Goal: Find specific page/section: Find specific page/section

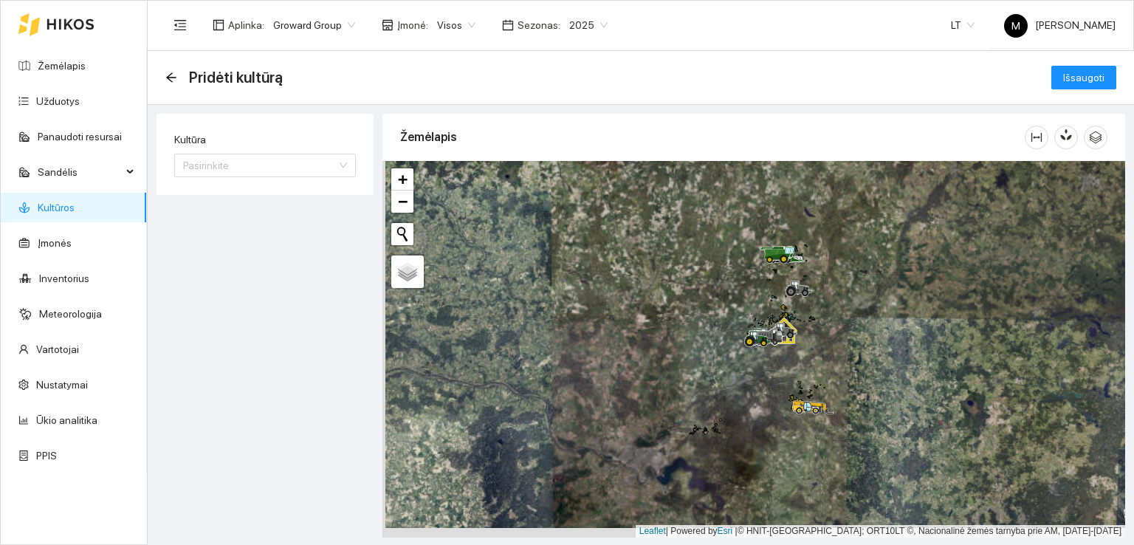
drag, startPoint x: 886, startPoint y: 377, endPoint x: 889, endPoint y: 368, distance: 10.0
click at [889, 368] on div at bounding box center [753, 349] width 743 height 376
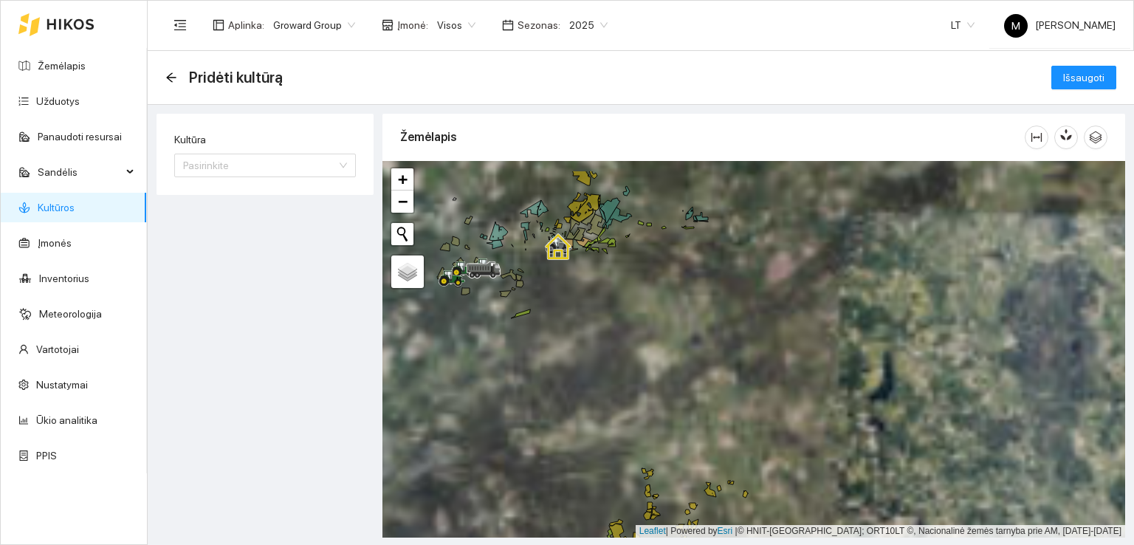
drag, startPoint x: 620, startPoint y: 337, endPoint x: 801, endPoint y: 415, distance: 196.7
click at [801, 415] on div at bounding box center [753, 349] width 743 height 376
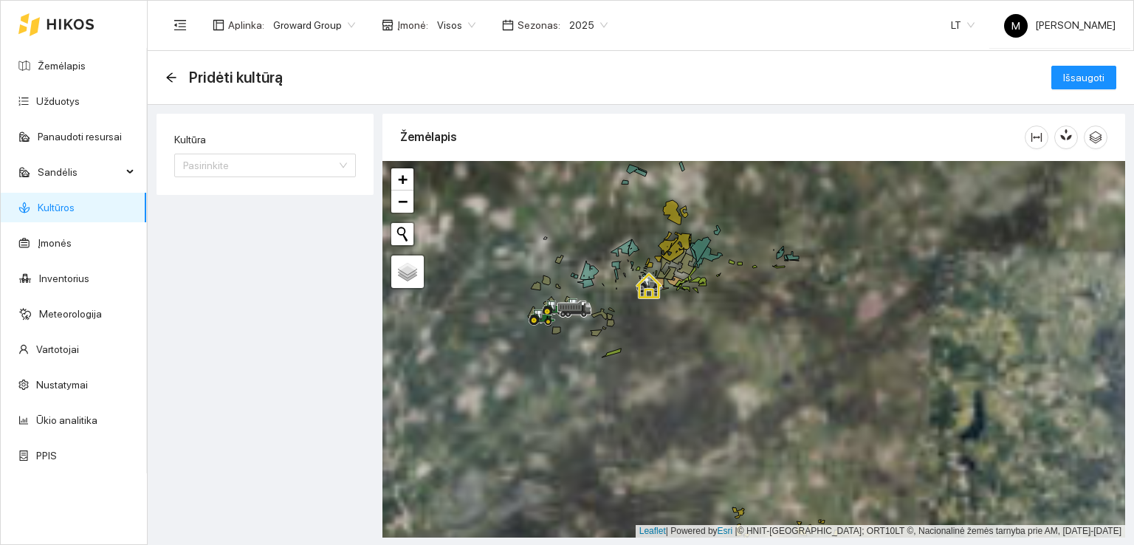
click at [584, 340] on div at bounding box center [753, 349] width 743 height 376
click at [584, 341] on div at bounding box center [753, 349] width 743 height 376
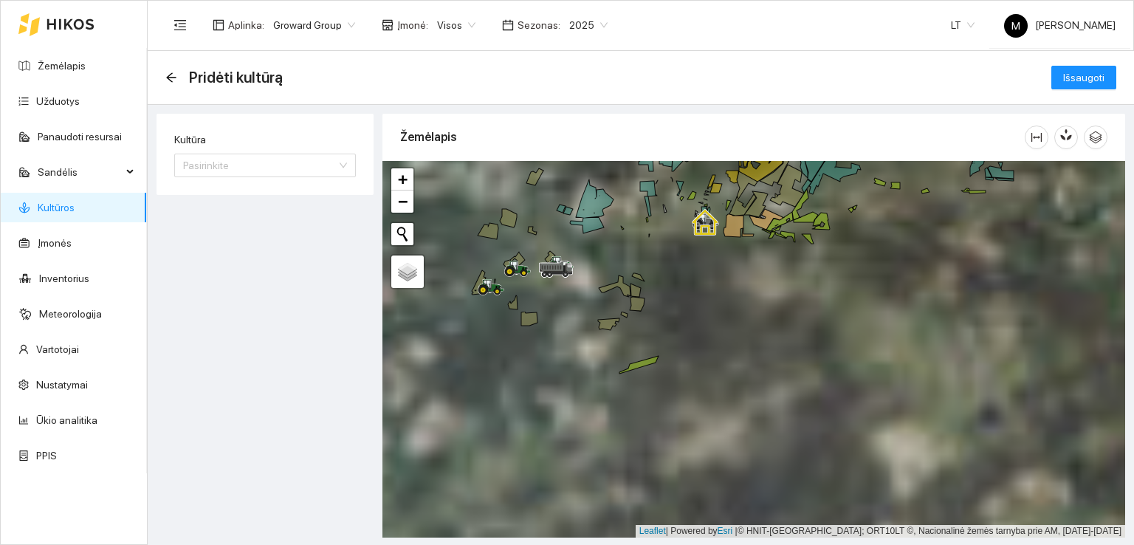
click at [584, 341] on div at bounding box center [753, 349] width 743 height 376
click at [534, 181] on icon at bounding box center [534, 176] width 17 height 17
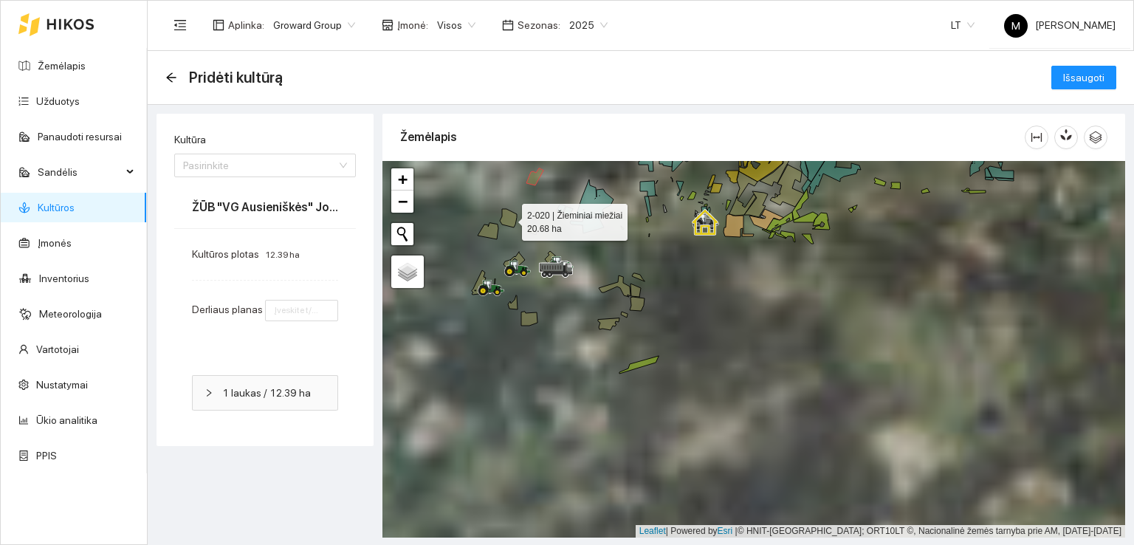
click at [511, 219] on icon at bounding box center [508, 218] width 17 height 18
click at [489, 228] on icon at bounding box center [488, 231] width 21 height 16
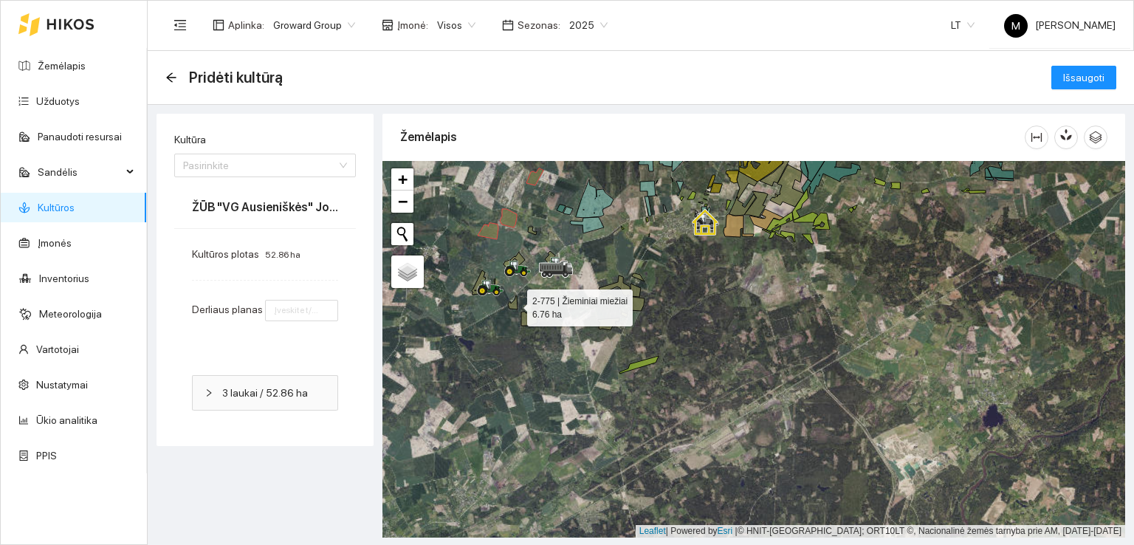
click at [513, 303] on icon at bounding box center [513, 302] width 10 height 14
click at [529, 323] on icon at bounding box center [529, 318] width 16 height 14
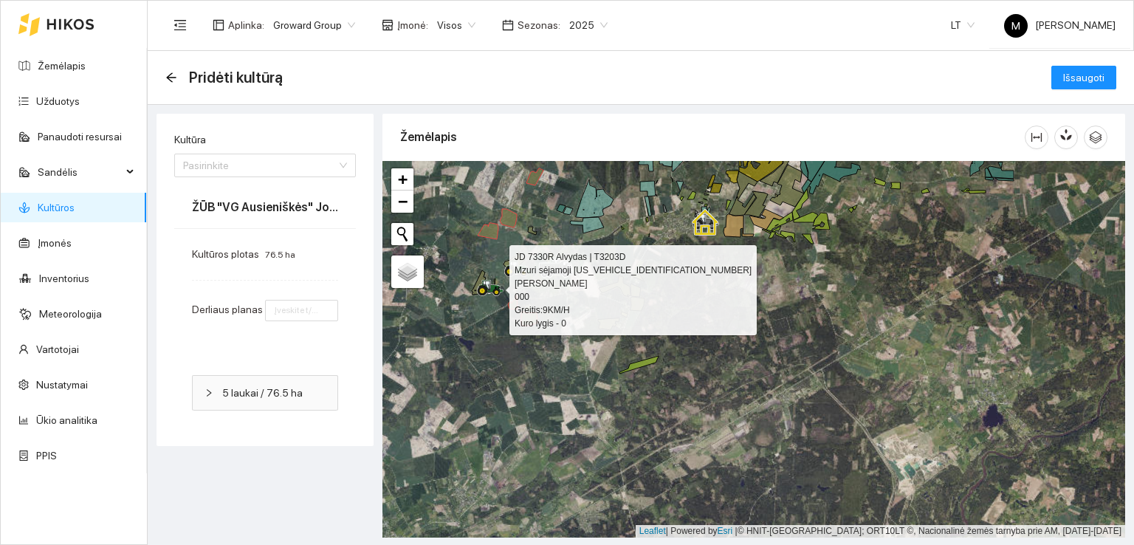
click at [478, 280] on icon at bounding box center [490, 288] width 27 height 16
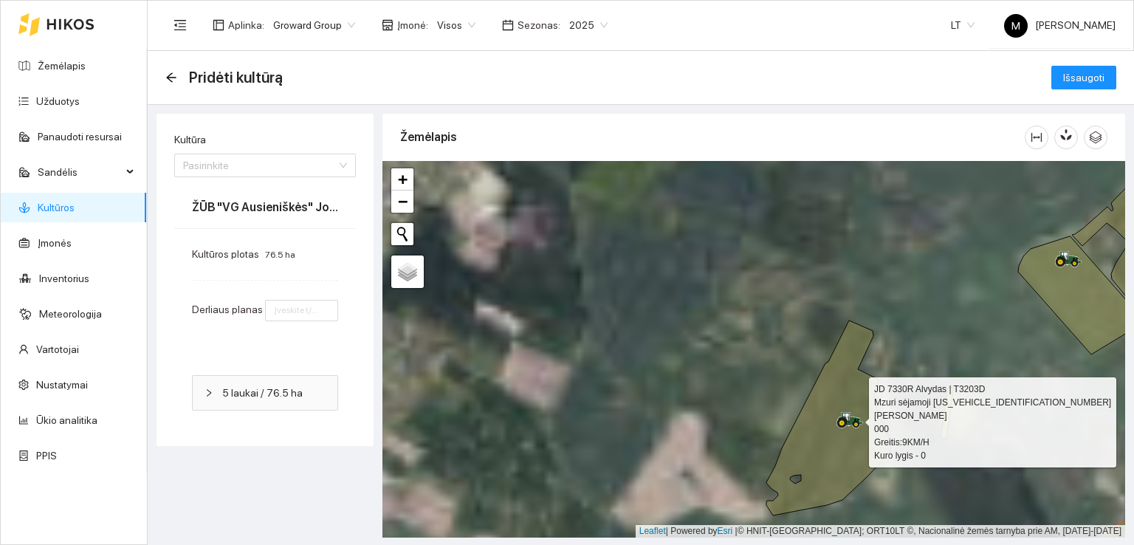
click at [847, 416] on icon at bounding box center [846, 417] width 7 height 9
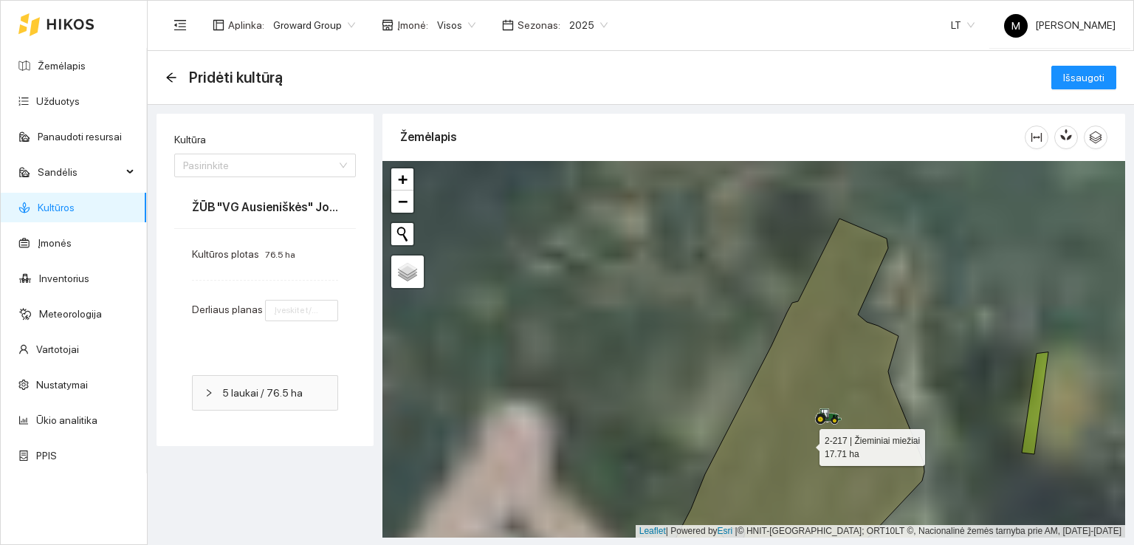
click at [824, 371] on icon at bounding box center [799, 396] width 250 height 357
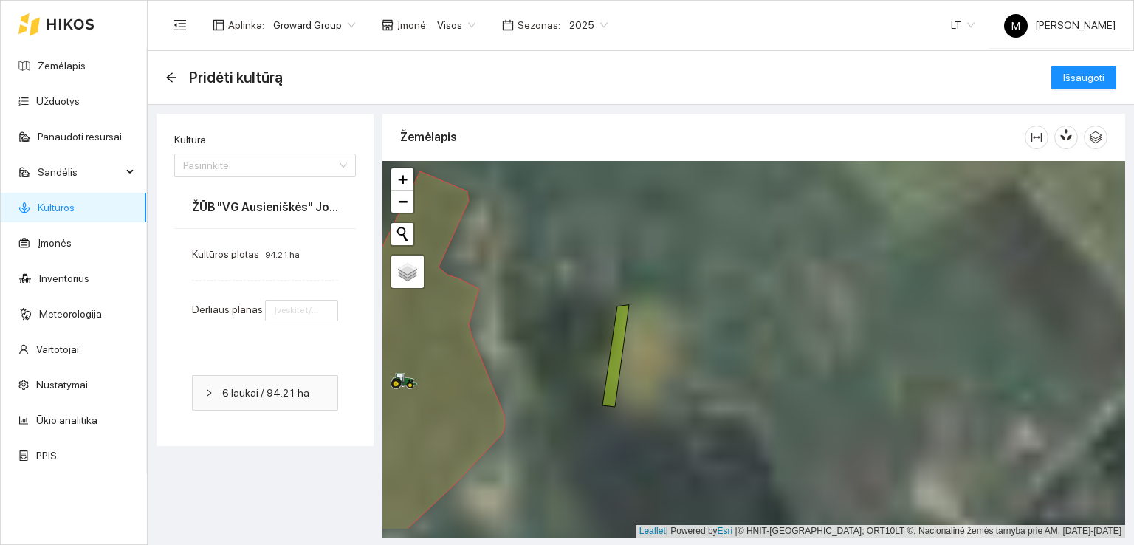
drag, startPoint x: 948, startPoint y: 399, endPoint x: 528, endPoint y: 352, distance: 421.8
click at [528, 352] on div at bounding box center [753, 349] width 743 height 376
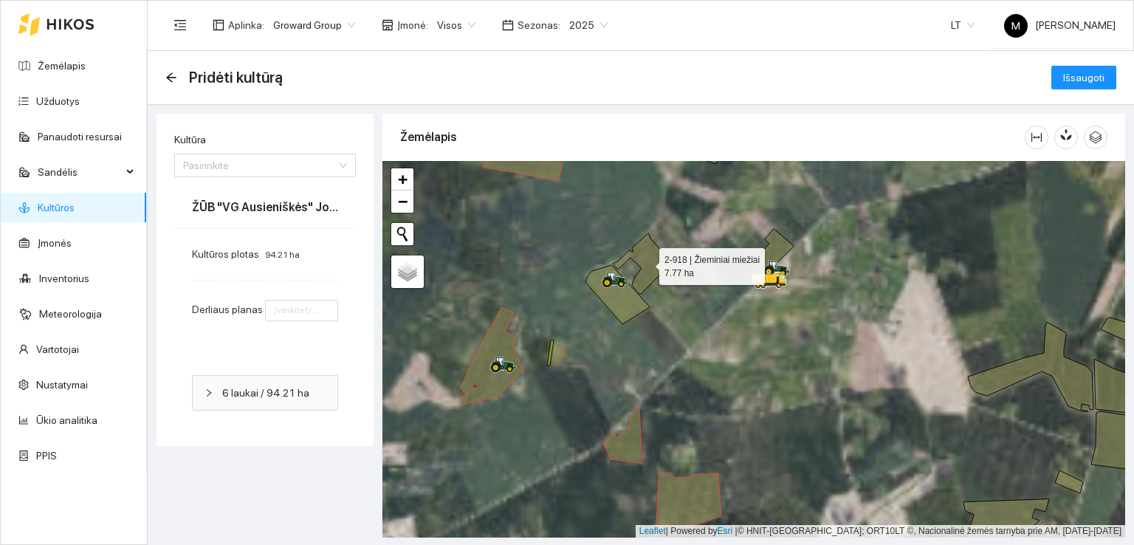
click at [650, 264] on icon at bounding box center [642, 263] width 59 height 61
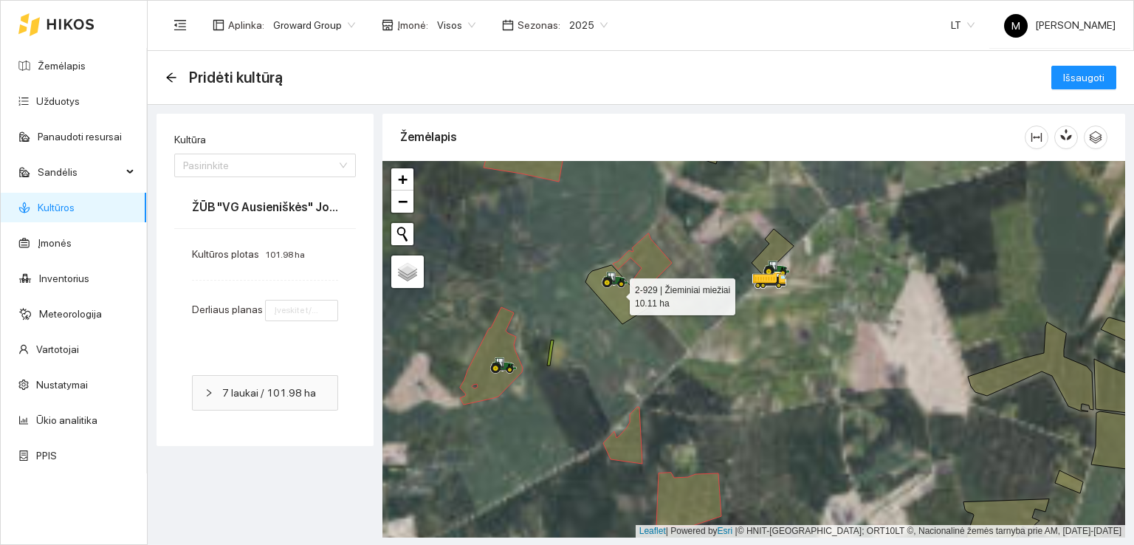
click at [623, 298] on icon at bounding box center [617, 294] width 64 height 59
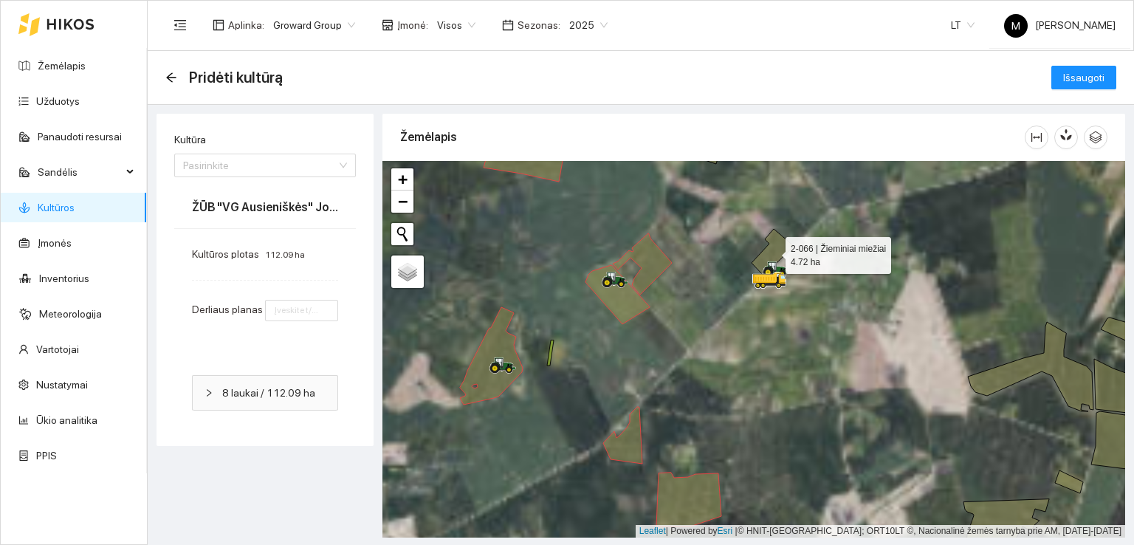
click at [774, 252] on icon at bounding box center [772, 252] width 42 height 47
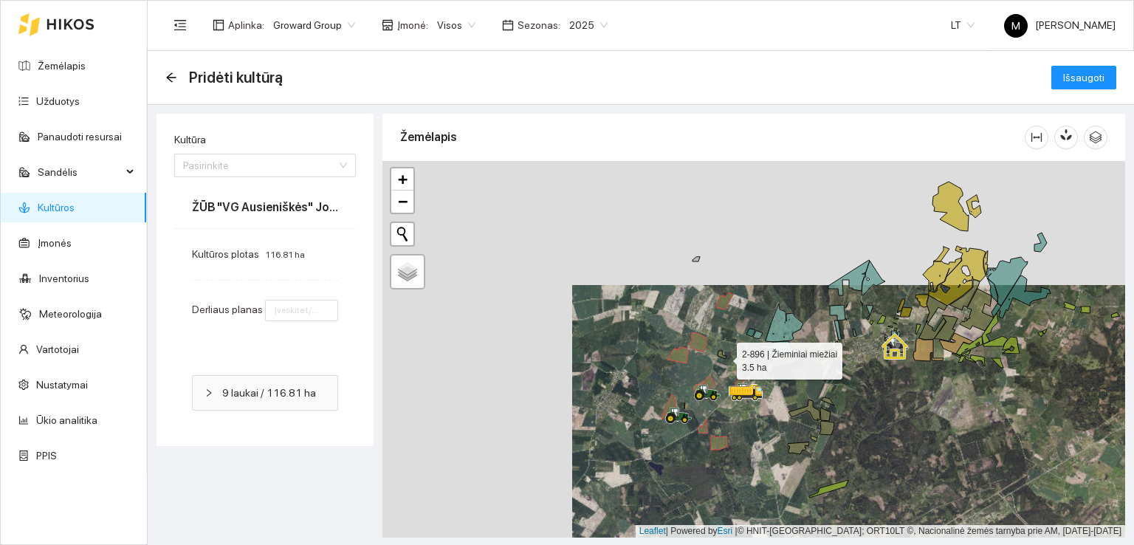
click at [723, 357] on icon at bounding box center [721, 355] width 9 height 8
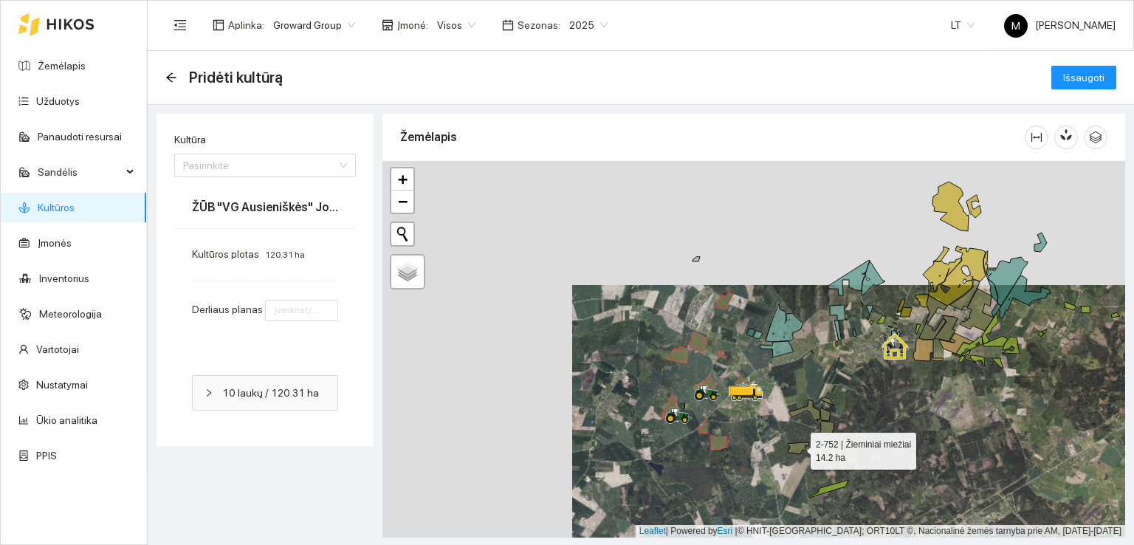
click at [796, 450] on icon at bounding box center [798, 448] width 21 height 12
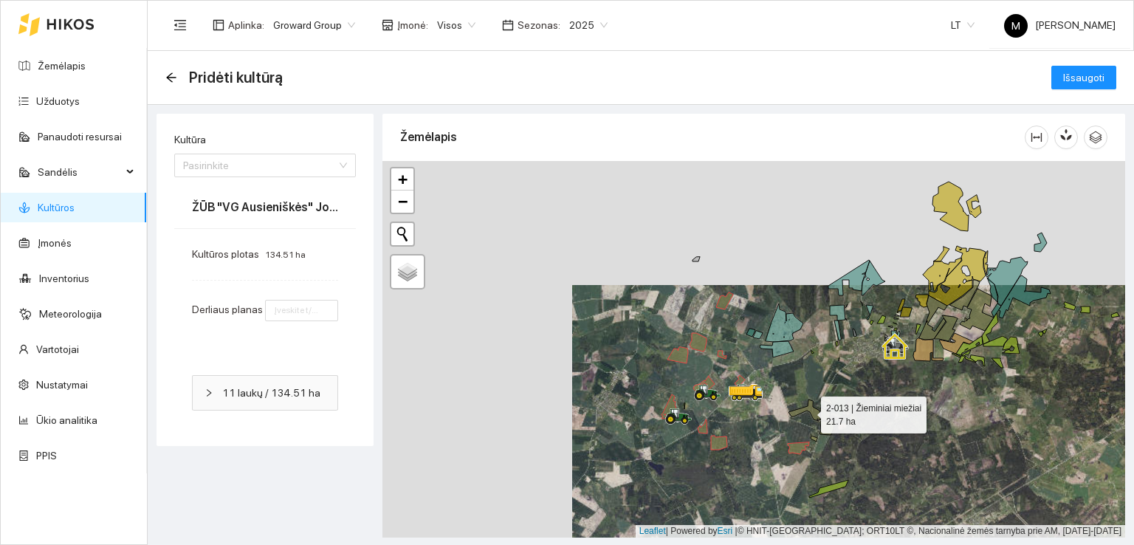
click at [814, 413] on icon at bounding box center [804, 409] width 32 height 21
click at [825, 413] on icon at bounding box center [825, 413] width 10 height 13
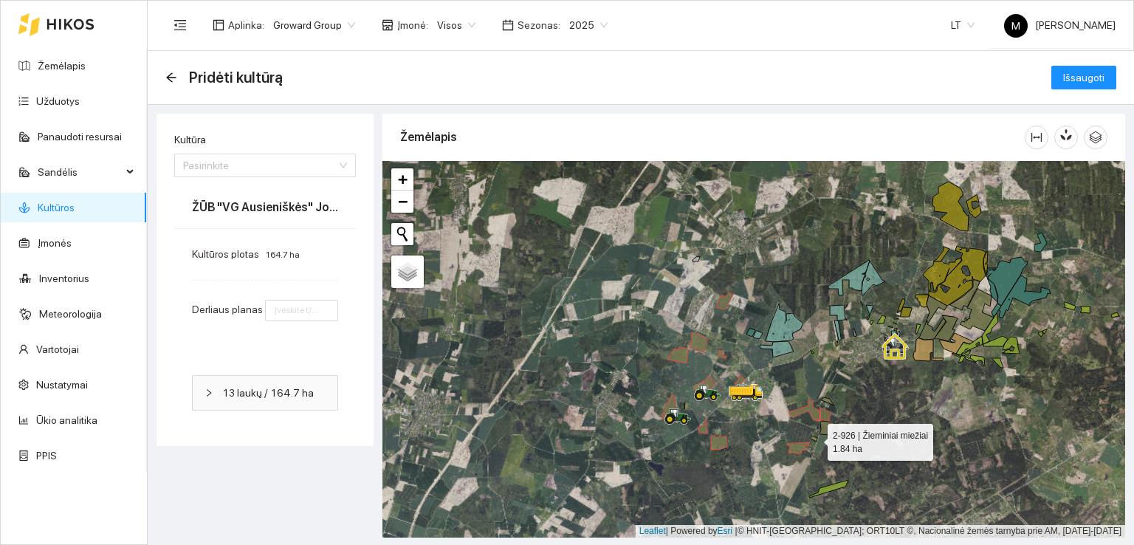
click at [815, 438] on icon at bounding box center [813, 438] width 7 height 6
click at [828, 427] on icon at bounding box center [826, 428] width 15 height 14
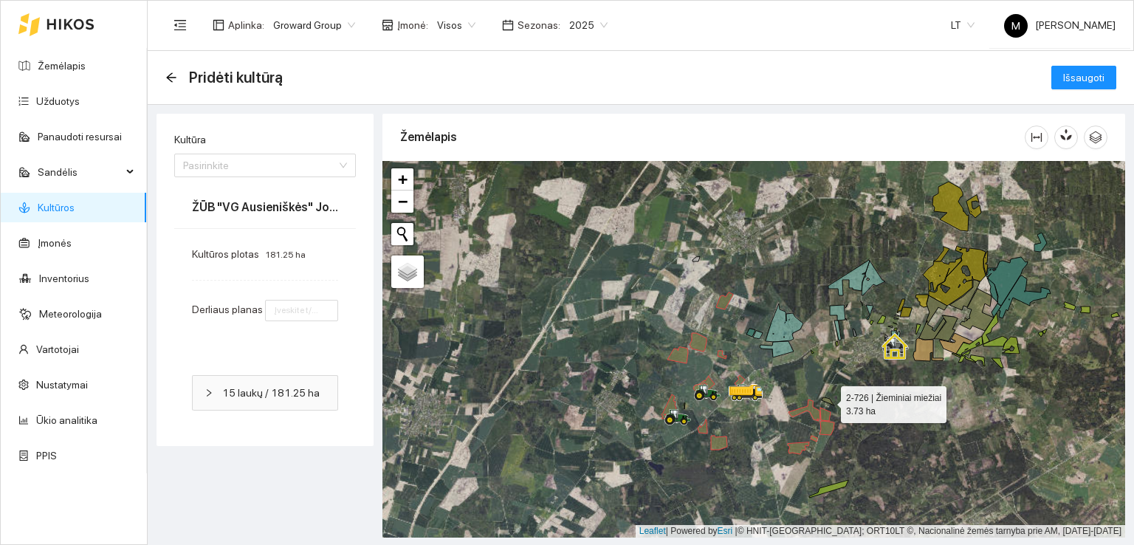
click at [826, 401] on icon at bounding box center [828, 401] width 13 height 8
